Goal: Check status: Check status

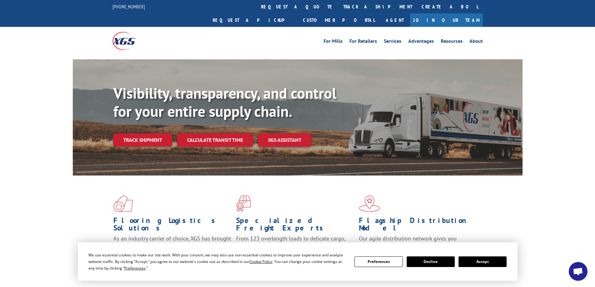
click at [339, 7] on link "track a shipment" at bounding box center [378, 6] width 78 height 13
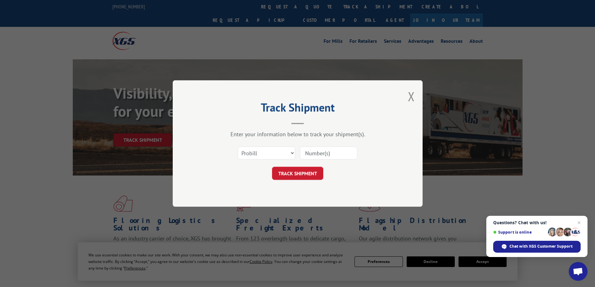
click at [322, 152] on input at bounding box center [328, 152] width 57 height 13
paste input "17595644"
type input "17595644"
click at [289, 154] on select "Select category... Probill BOL PO" at bounding box center [266, 152] width 57 height 13
select select "po"
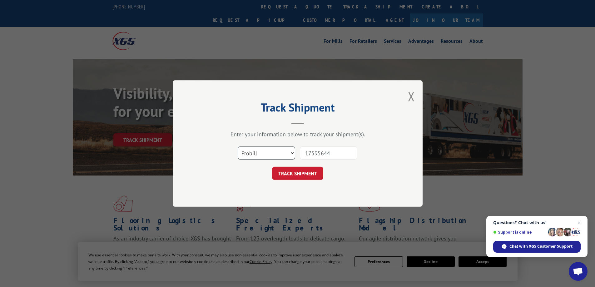
click at [238, 146] on select "Select category... Probill BOL PO" at bounding box center [266, 152] width 57 height 13
click at [299, 175] on button "TRACK SHIPMENT" at bounding box center [297, 173] width 51 height 13
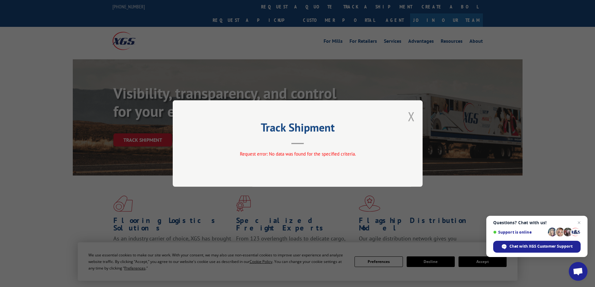
drag, startPoint x: 403, startPoint y: 115, endPoint x: 409, endPoint y: 117, distance: 6.0
click at [406, 116] on div "Track Shipment Request error: No data was found for the specified criteria." at bounding box center [298, 143] width 250 height 87
click at [410, 117] on button "Close modal" at bounding box center [411, 116] width 7 height 17
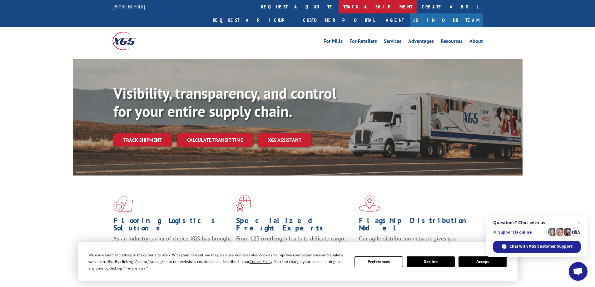
click at [339, 6] on link "track a shipment" at bounding box center [378, 6] width 78 height 13
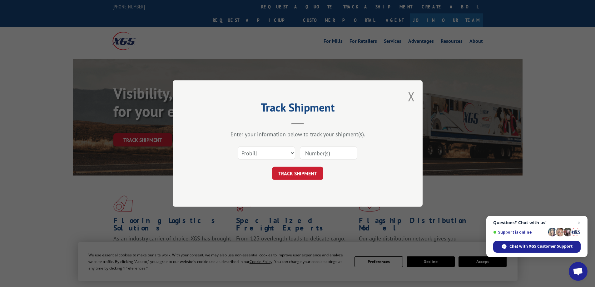
click at [313, 151] on input at bounding box center [328, 152] width 57 height 13
paste input "17595644"
type input "17595644"
click at [307, 170] on button "TRACK SHIPMENT" at bounding box center [297, 173] width 51 height 13
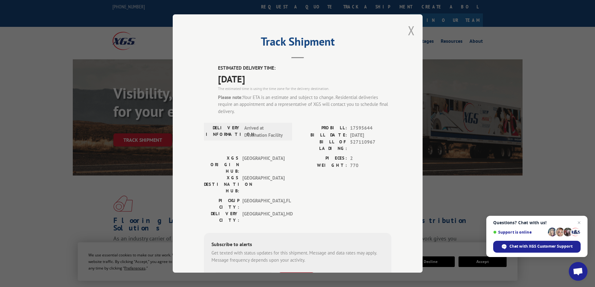
click at [408, 34] on button "Close modal" at bounding box center [411, 30] width 7 height 17
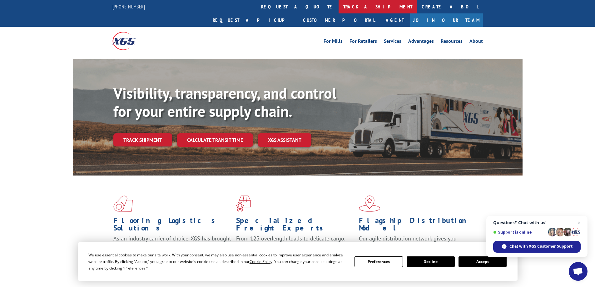
click at [339, 8] on link "track a shipment" at bounding box center [378, 6] width 78 height 13
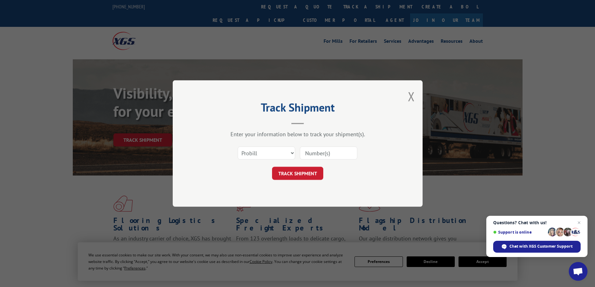
drag, startPoint x: 328, startPoint y: 152, endPoint x: 324, endPoint y: 154, distance: 5.0
click at [324, 154] on input at bounding box center [328, 152] width 57 height 13
paste input "188121"
type input "188121"
click at [310, 170] on button "TRACK SHIPMENT" at bounding box center [297, 173] width 51 height 13
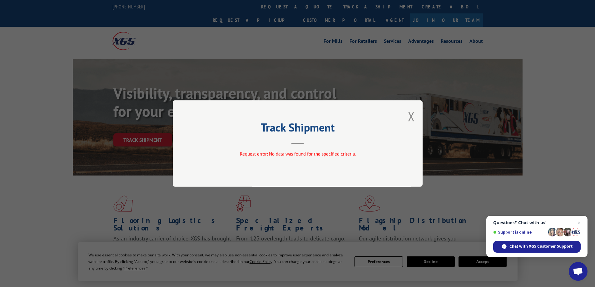
click at [407, 121] on div "Track Shipment Request error: No data was found for the specified criteria." at bounding box center [298, 143] width 250 height 87
click at [410, 115] on button "Close modal" at bounding box center [411, 116] width 7 height 17
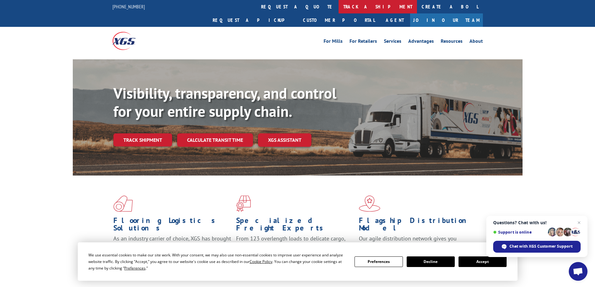
click at [339, 5] on link "track a shipment" at bounding box center [378, 6] width 78 height 13
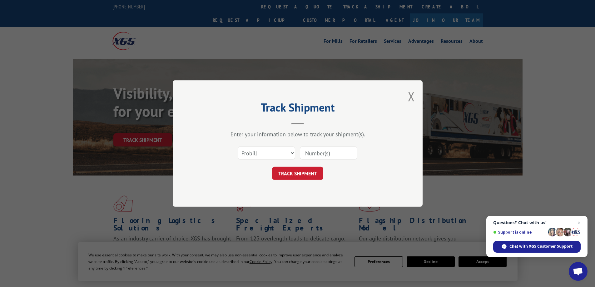
click at [326, 152] on input at bounding box center [328, 152] width 57 height 13
paste input "17595644"
type input "17595644"
click at [305, 171] on button "TRACK SHIPMENT" at bounding box center [297, 173] width 51 height 13
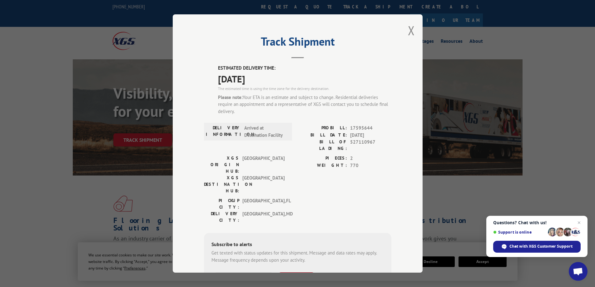
click at [415, 32] on div "Track Shipment ESTIMATED DELIVERY TIME: 09/09/2025 The estimated time is using …" at bounding box center [298, 143] width 250 height 258
click at [414, 32] on div "Track Shipment ESTIMATED DELIVERY TIME: 09/09/2025 The estimated time is using …" at bounding box center [298, 143] width 250 height 258
click at [408, 30] on button "Close modal" at bounding box center [411, 30] width 7 height 17
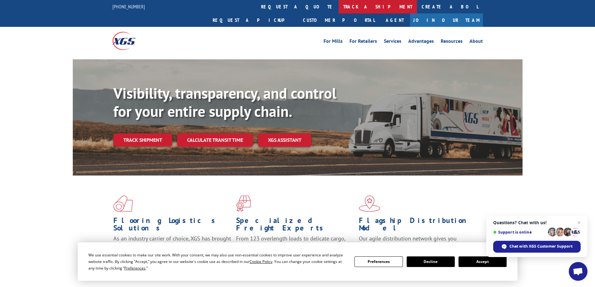
click at [339, 9] on link "track a shipment" at bounding box center [378, 6] width 78 height 13
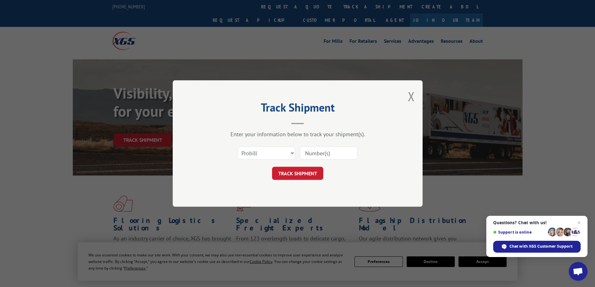
click at [273, 15] on div "Track Shipment Enter your information below to track your shipment(s). Select c…" at bounding box center [297, 143] width 595 height 287
click at [408, 101] on div "Track Shipment Enter your information below to track your shipment(s). Select c…" at bounding box center [298, 143] width 250 height 126
click at [410, 99] on button "Close modal" at bounding box center [411, 96] width 7 height 17
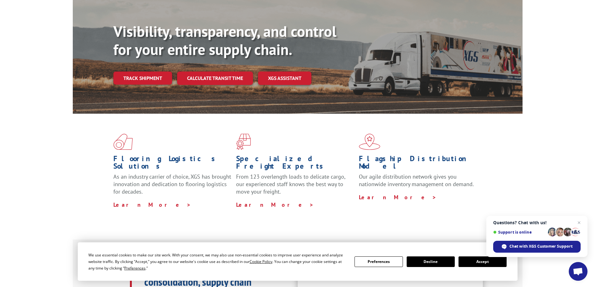
scroll to position [94, 0]
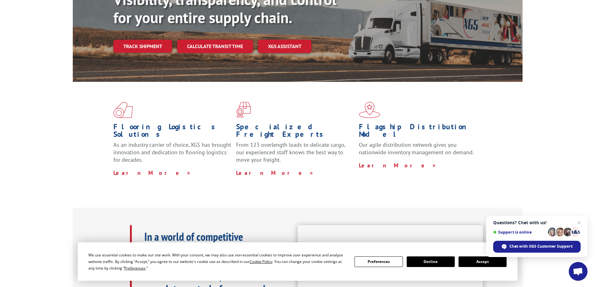
click at [470, 261] on button "Accept" at bounding box center [482, 261] width 48 height 11
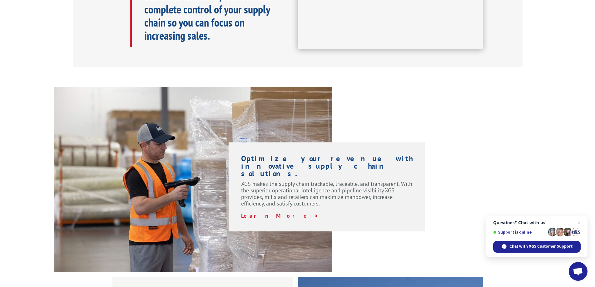
scroll to position [468, 0]
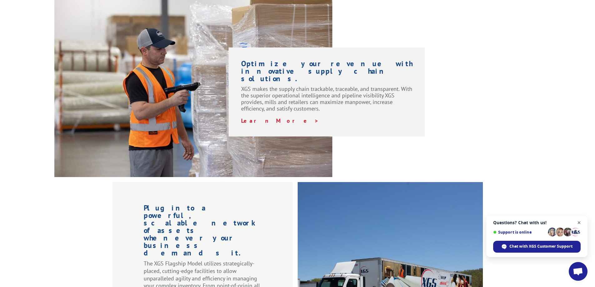
click at [581, 220] on span "Close chat" at bounding box center [579, 223] width 8 height 8
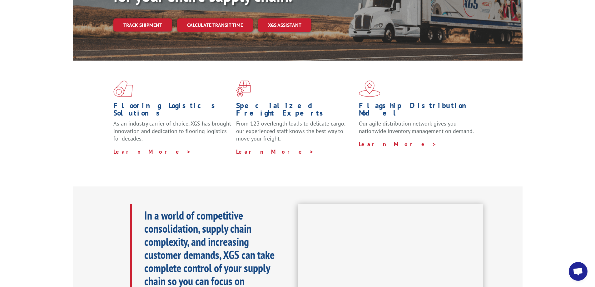
scroll to position [0, 0]
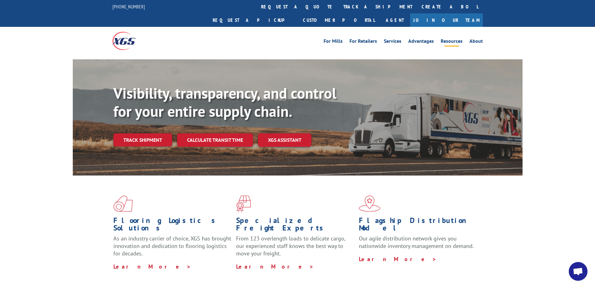
click at [452, 39] on link "Resources" at bounding box center [452, 42] width 22 height 7
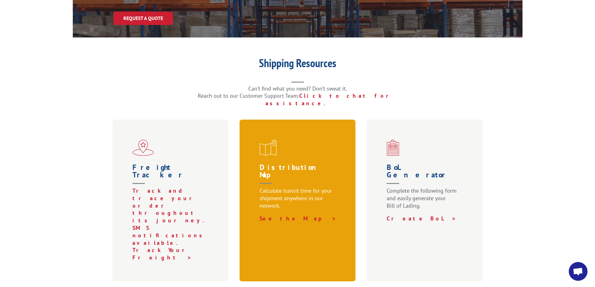
scroll to position [125, 0]
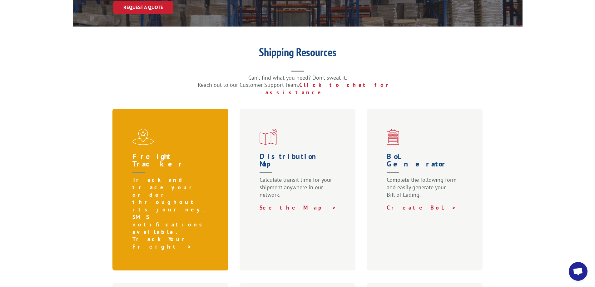
click at [178, 235] on link "Track Your Freight >" at bounding box center [162, 242] width 61 height 15
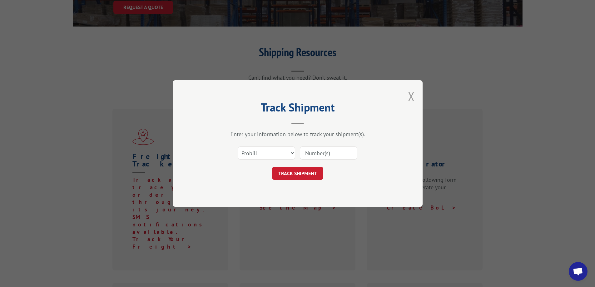
click at [412, 96] on button "Close modal" at bounding box center [411, 96] width 7 height 17
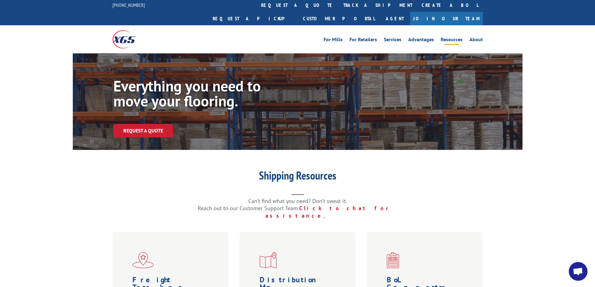
scroll to position [0, 0]
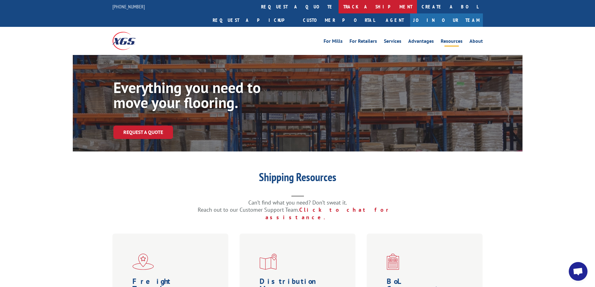
click at [339, 7] on link "track a shipment" at bounding box center [378, 6] width 78 height 13
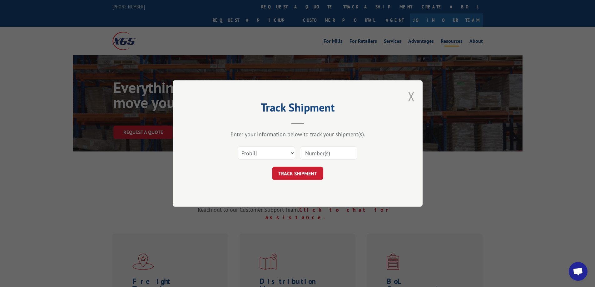
click at [410, 92] on button "Close modal" at bounding box center [411, 96] width 7 height 17
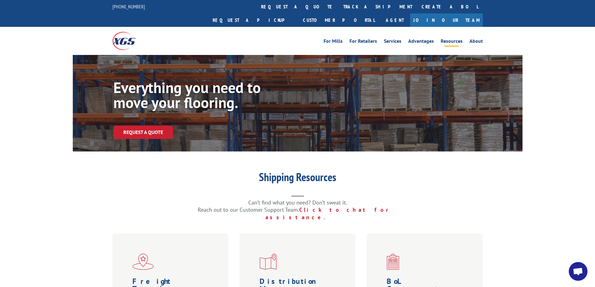
click at [128, 32] on img at bounding box center [123, 41] width 23 height 18
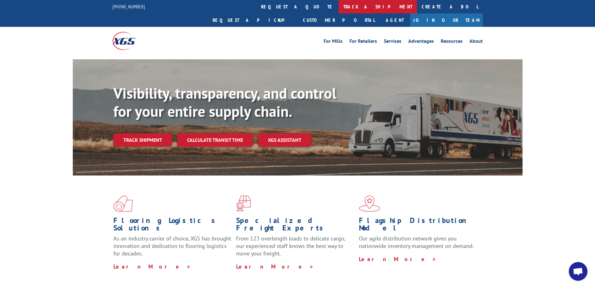
click at [339, 9] on link "track a shipment" at bounding box center [378, 6] width 78 height 13
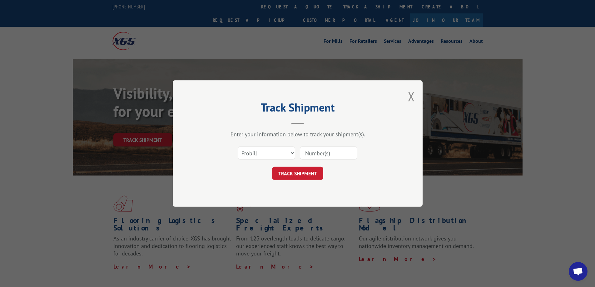
click at [407, 93] on div "Track Shipment Enter your information below to track your shipment(s). Select c…" at bounding box center [298, 143] width 250 height 126
click at [409, 95] on button "Close modal" at bounding box center [411, 96] width 7 height 17
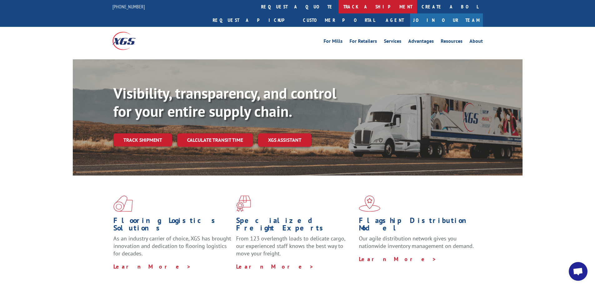
click at [339, 6] on link "track a shipment" at bounding box center [378, 6] width 78 height 13
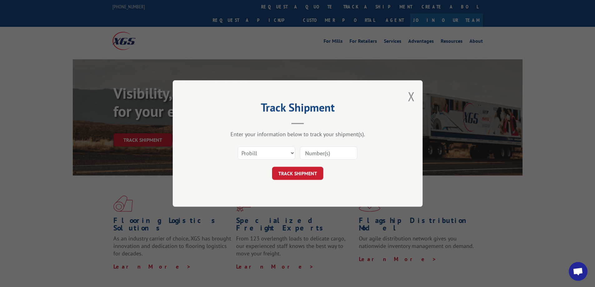
click at [317, 154] on input at bounding box center [328, 152] width 57 height 13
paste input "17595644"
type input "17595644"
click at [314, 168] on button "TRACK SHIPMENT" at bounding box center [297, 173] width 51 height 13
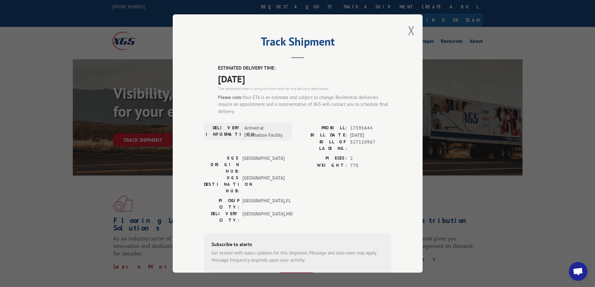
click at [230, 36] on div "Track Shipment ESTIMATED DELIVERY TIME: 09/09/2025 The estimated time is using …" at bounding box center [298, 143] width 250 height 258
click at [356, 129] on span "17595644" at bounding box center [370, 128] width 41 height 7
copy span "17595644"
